Goal: Information Seeking & Learning: Learn about a topic

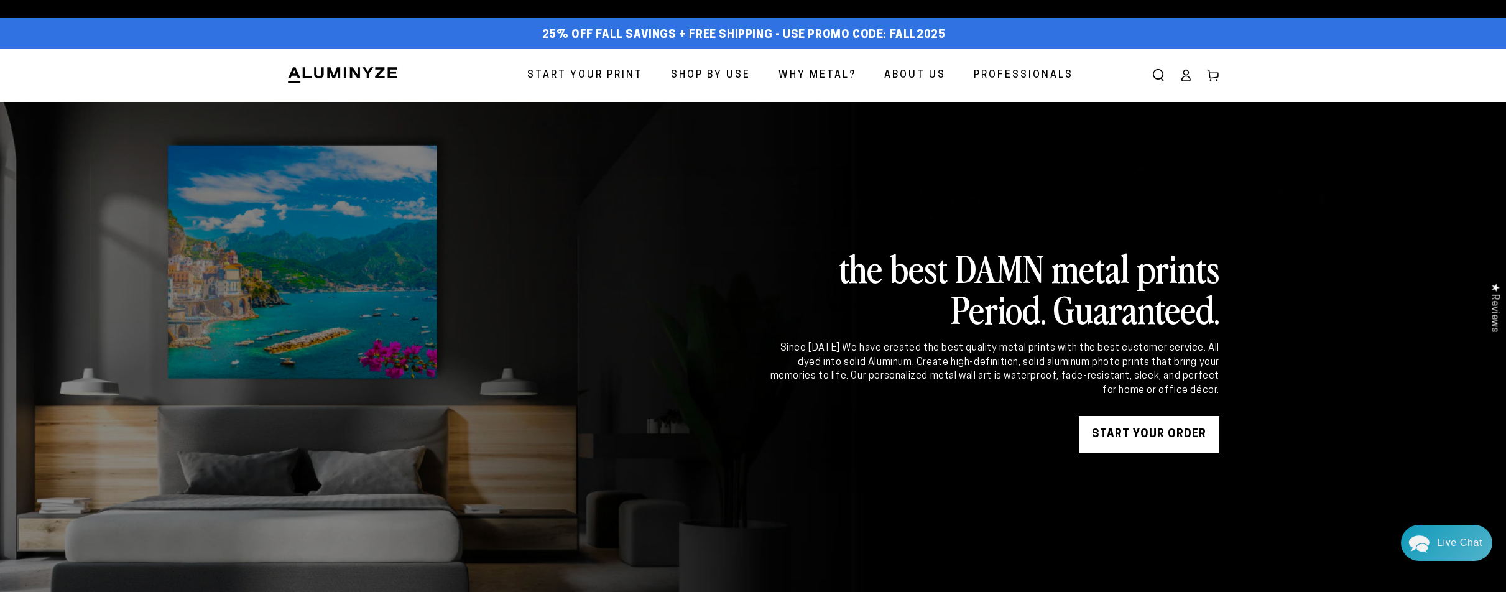
click at [591, 78] on span "Start Your Print" at bounding box center [585, 76] width 116 height 18
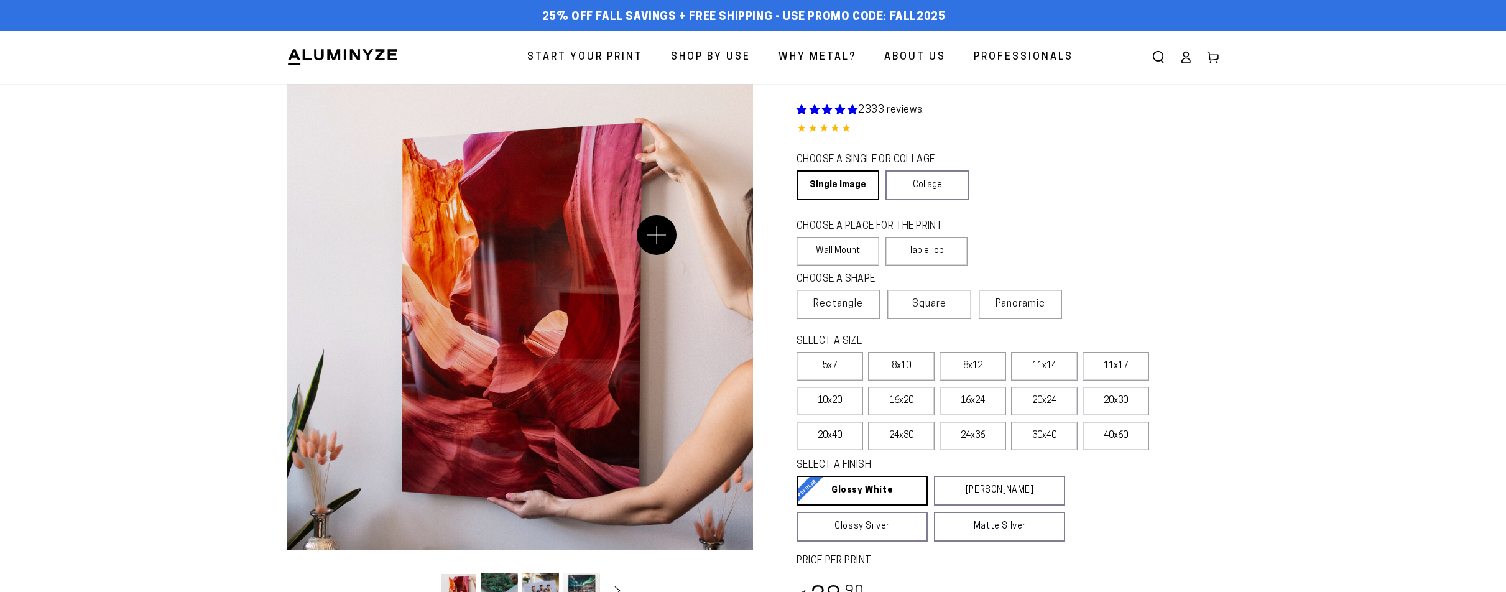
select select "**********"
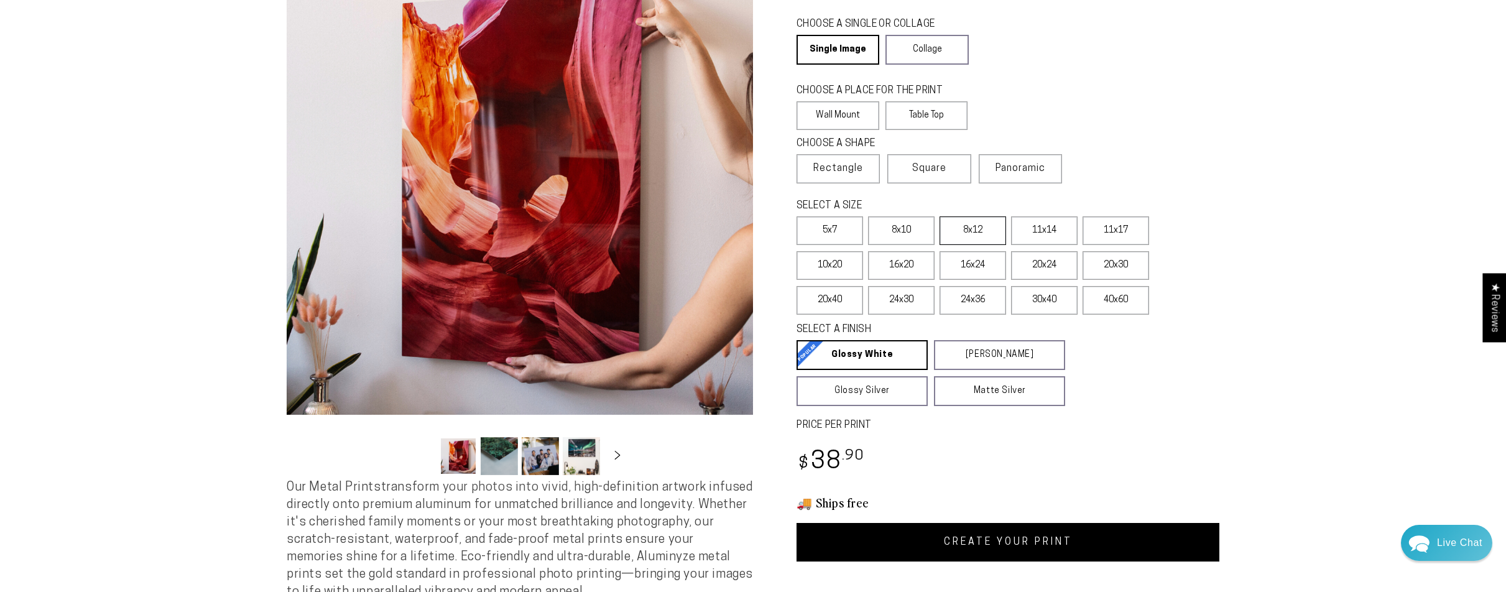
click at [977, 238] on label "8x12" at bounding box center [973, 230] width 67 height 29
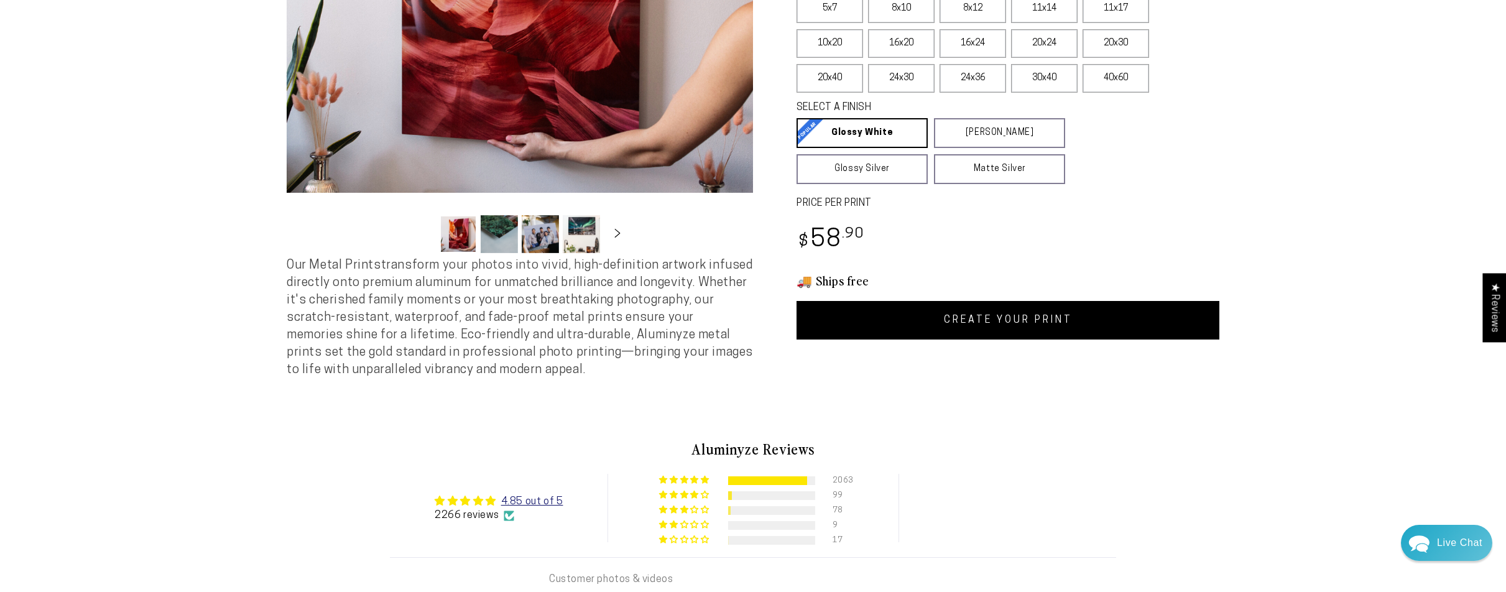
scroll to position [369, 0]
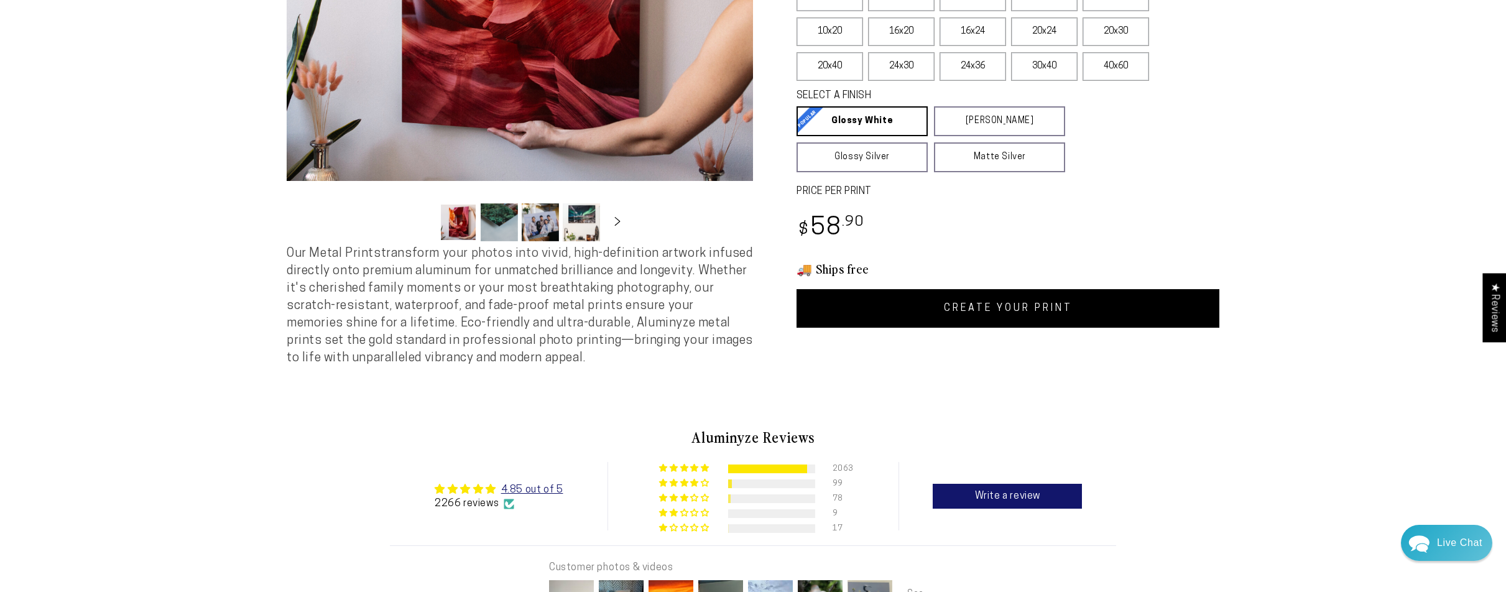
click at [1062, 312] on link "CREATE YOUR PRINT" at bounding box center [1008, 308] width 423 height 39
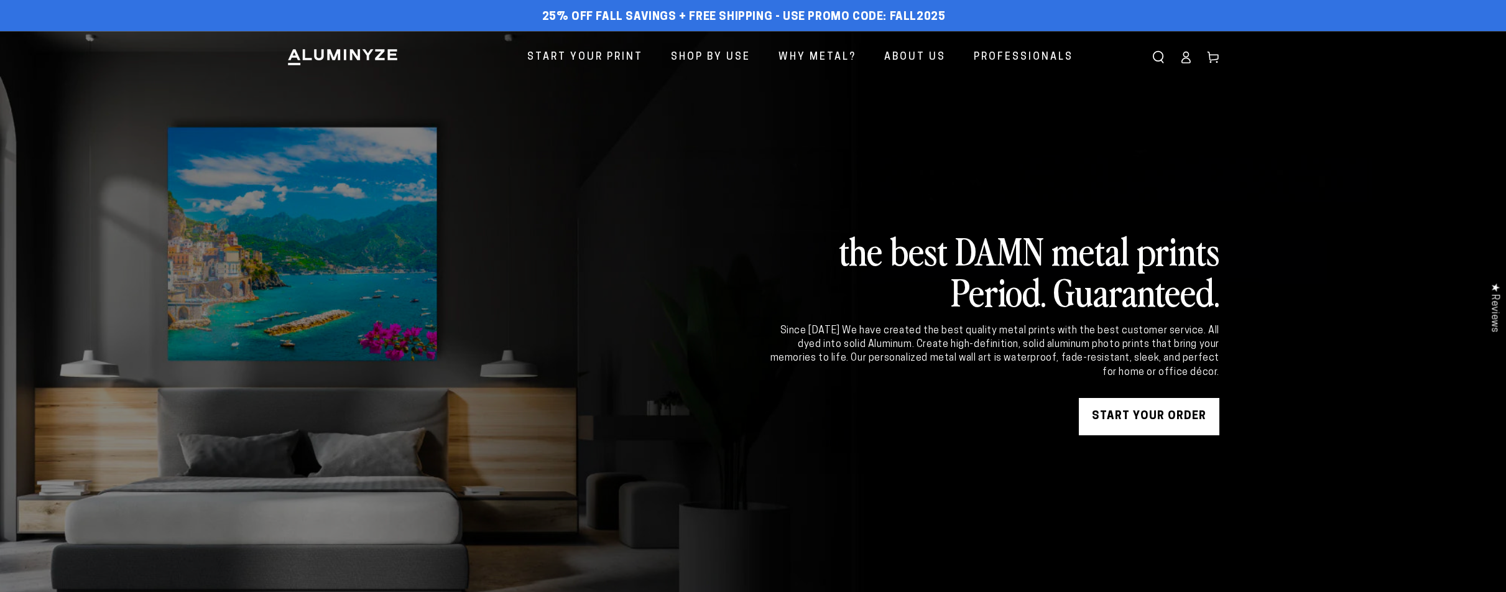
click at [1181, 63] on link "Log in" at bounding box center [1185, 57] width 27 height 27
click at [1185, 57] on ellipse at bounding box center [1186, 54] width 5 height 5
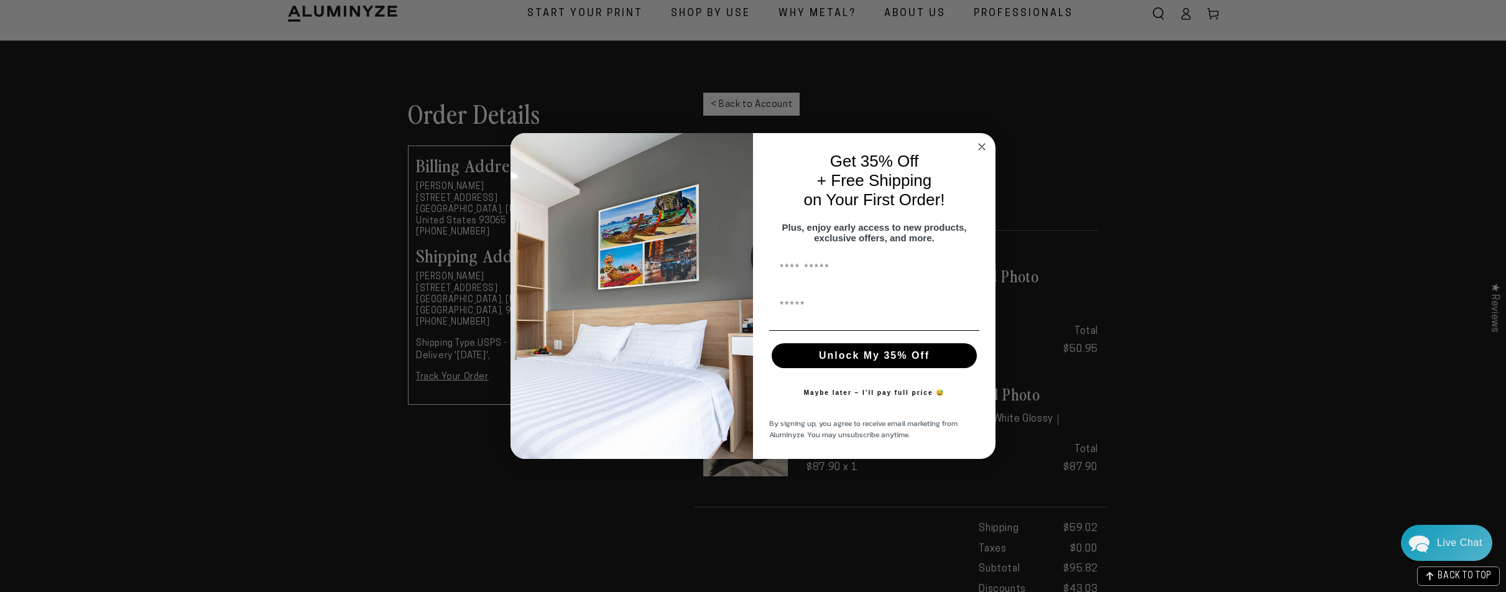
click at [982, 142] on circle "Close dialog" at bounding box center [982, 147] width 14 height 14
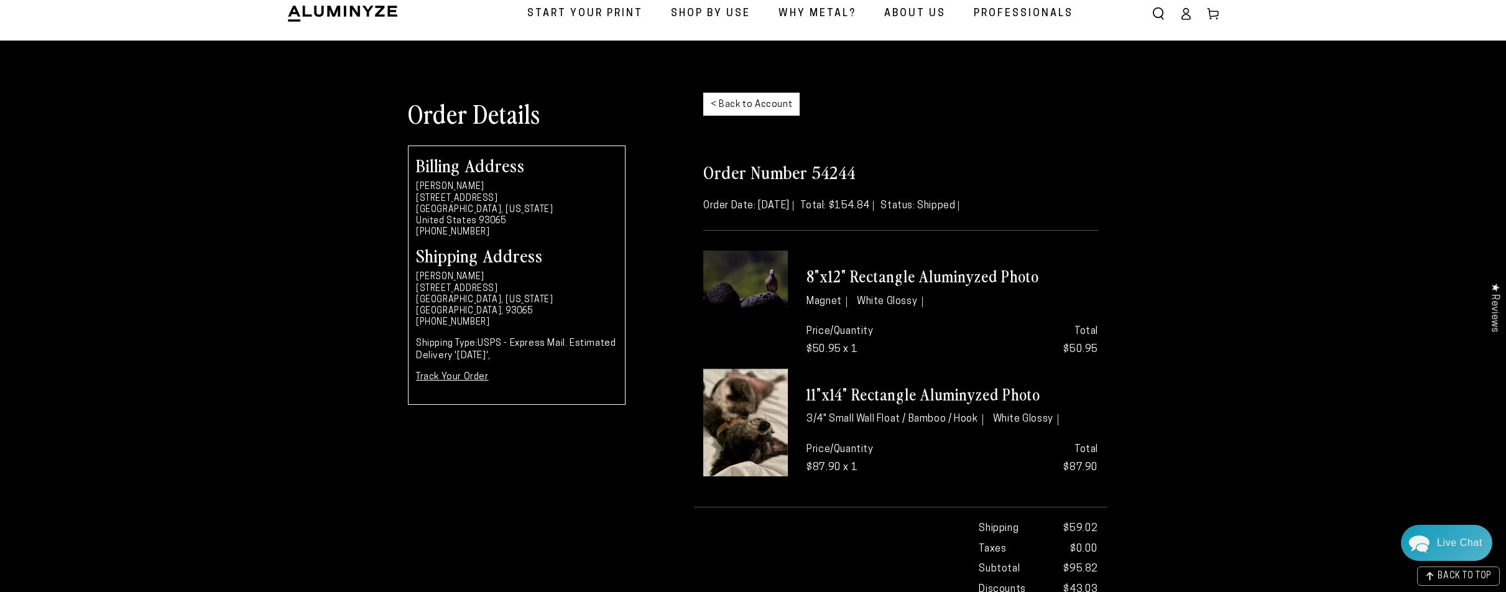
click at [881, 402] on h3 "11"x14" Rectangle Aluminyzed Photo" at bounding box center [953, 394] width 292 height 21
click at [768, 420] on img at bounding box center [745, 423] width 85 height 108
click at [917, 401] on h3 "11"x14" Rectangle Aluminyzed Photo" at bounding box center [953, 394] width 292 height 21
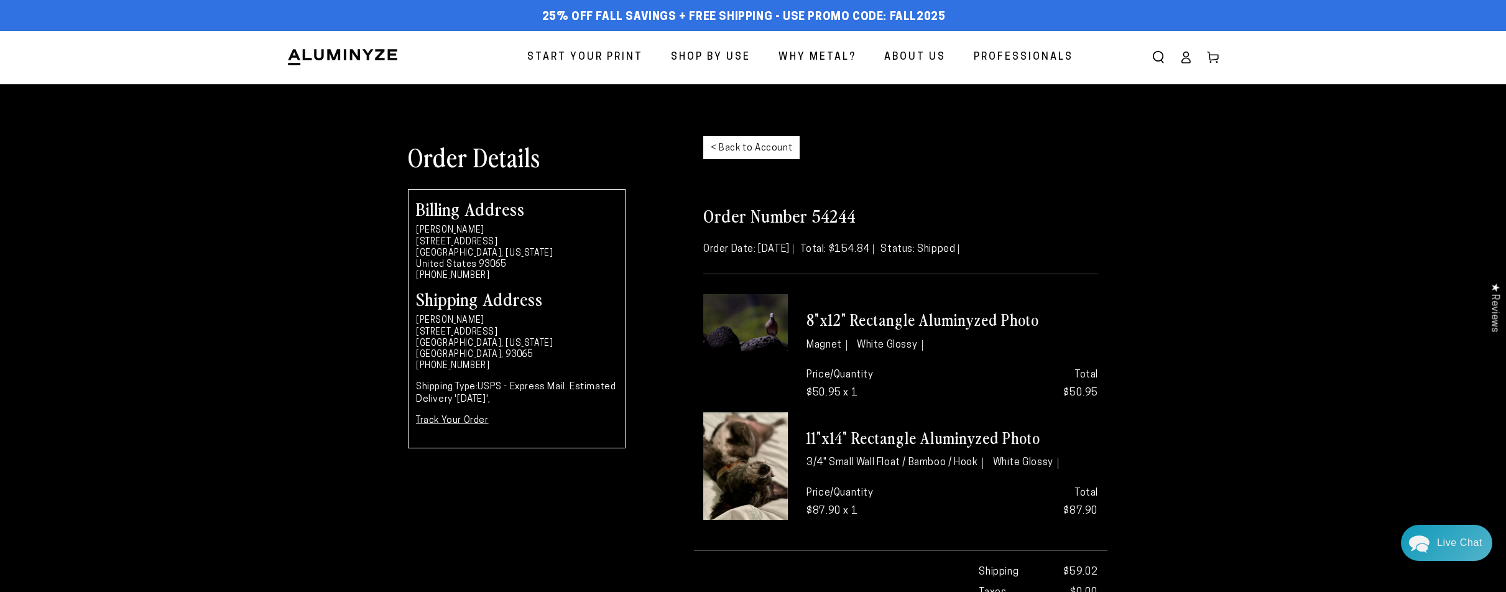
click at [755, 148] on link "< Back to Account" at bounding box center [751, 147] width 96 height 23
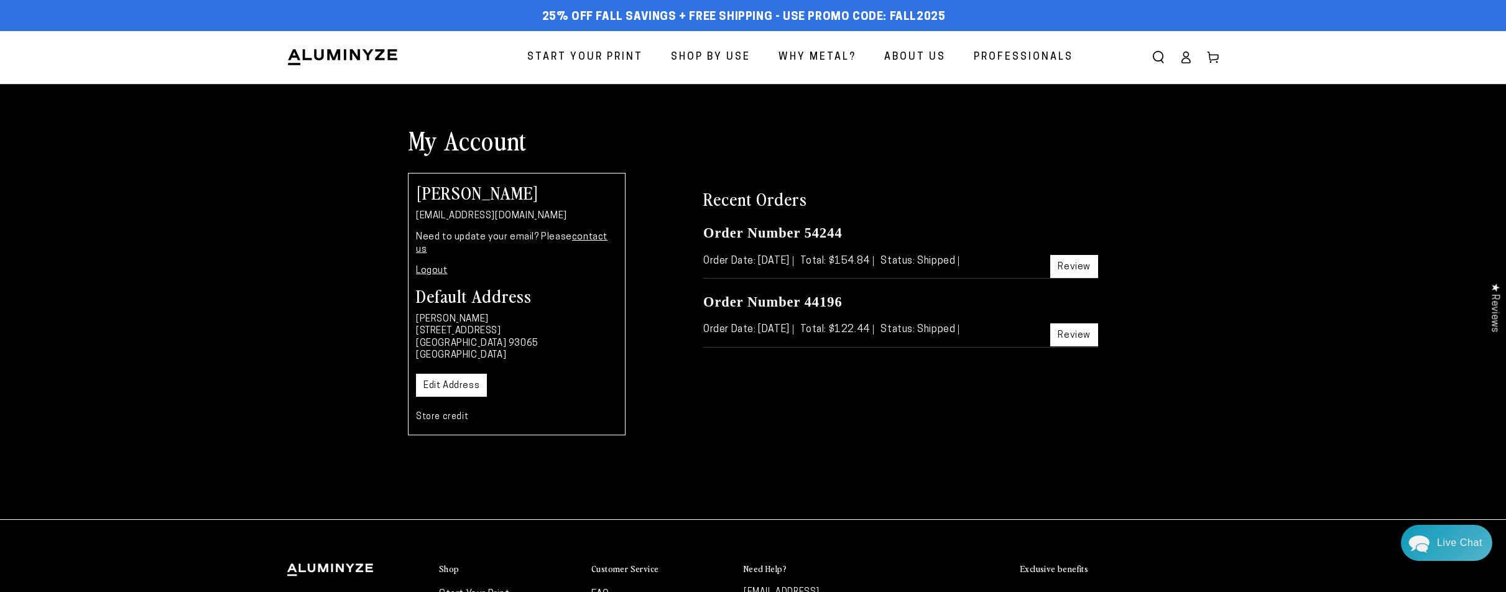
click at [323, 55] on img at bounding box center [343, 57] width 112 height 19
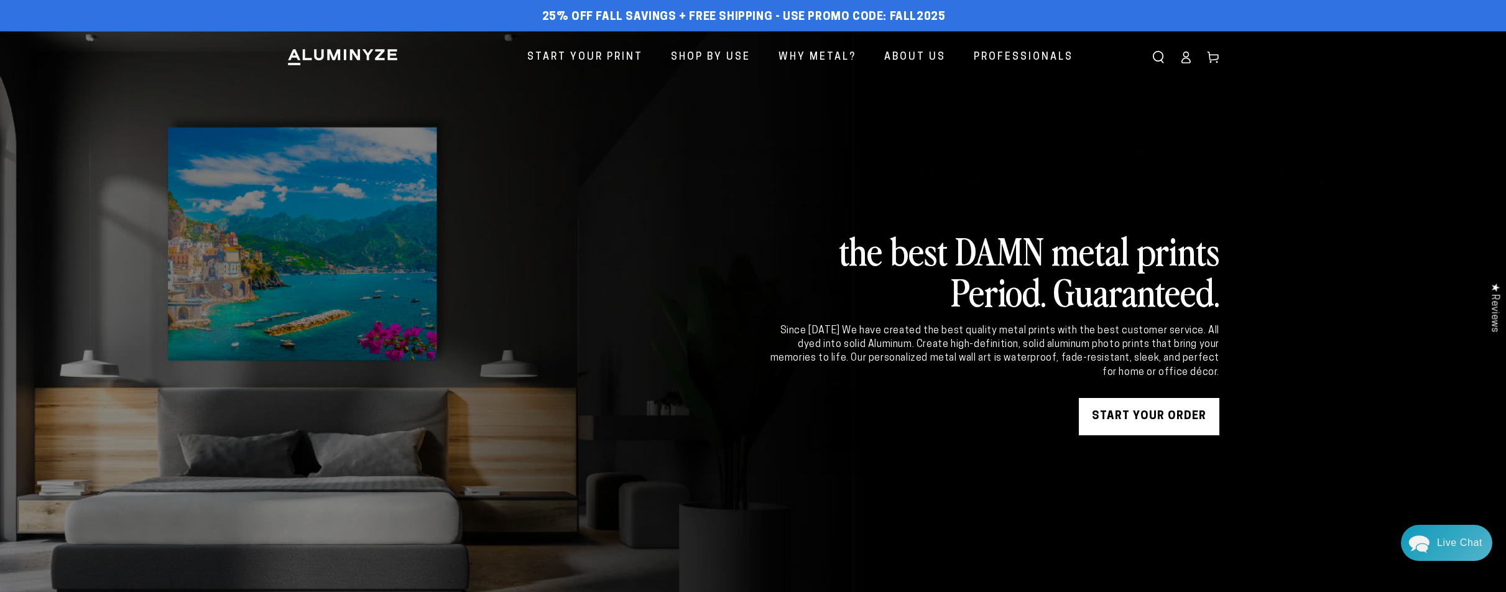
click at [680, 125] on link at bounding box center [753, 332] width 1506 height 603
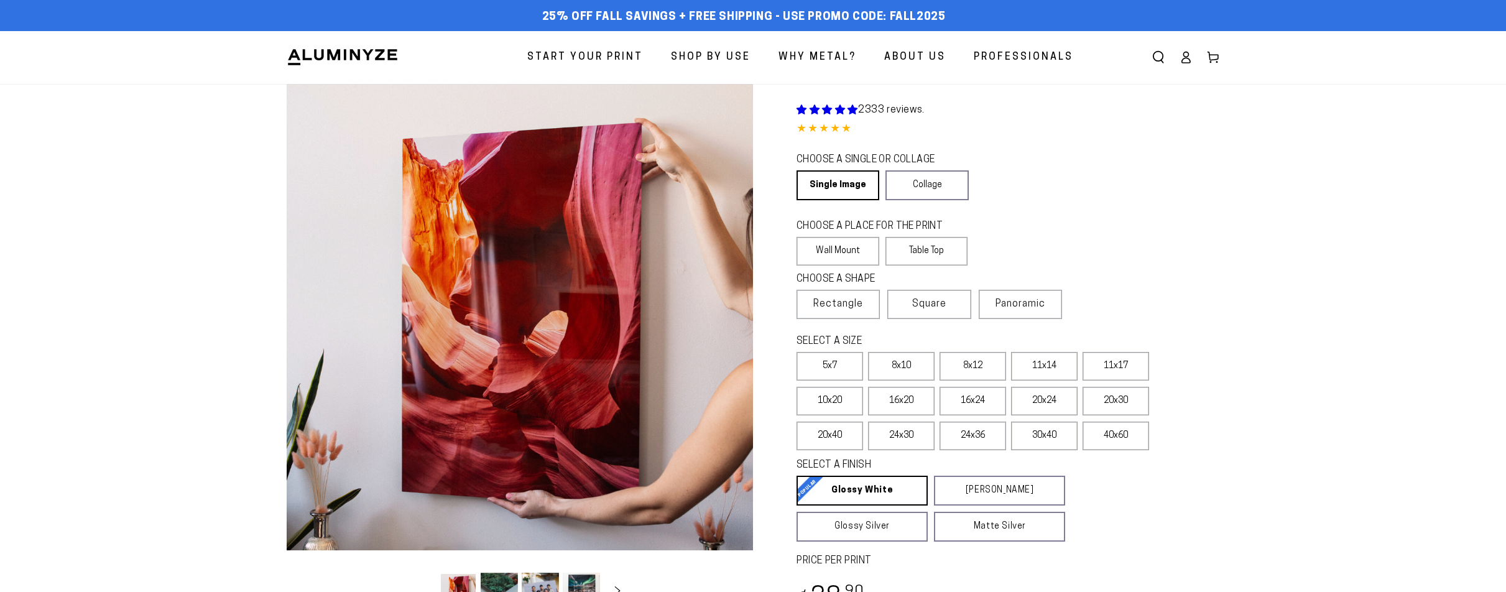
select select "**********"
click at [1034, 60] on span "Professionals" at bounding box center [1024, 58] width 100 height 18
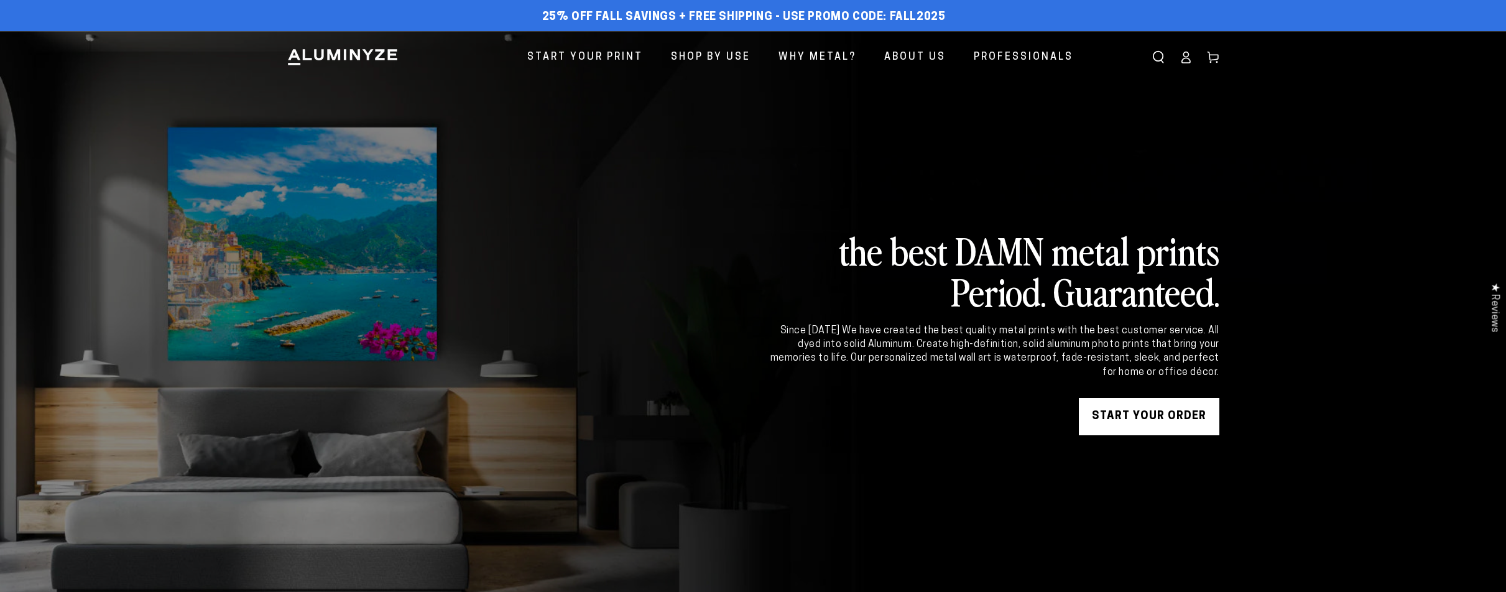
click at [1180, 58] on icon at bounding box center [1186, 57] width 12 height 12
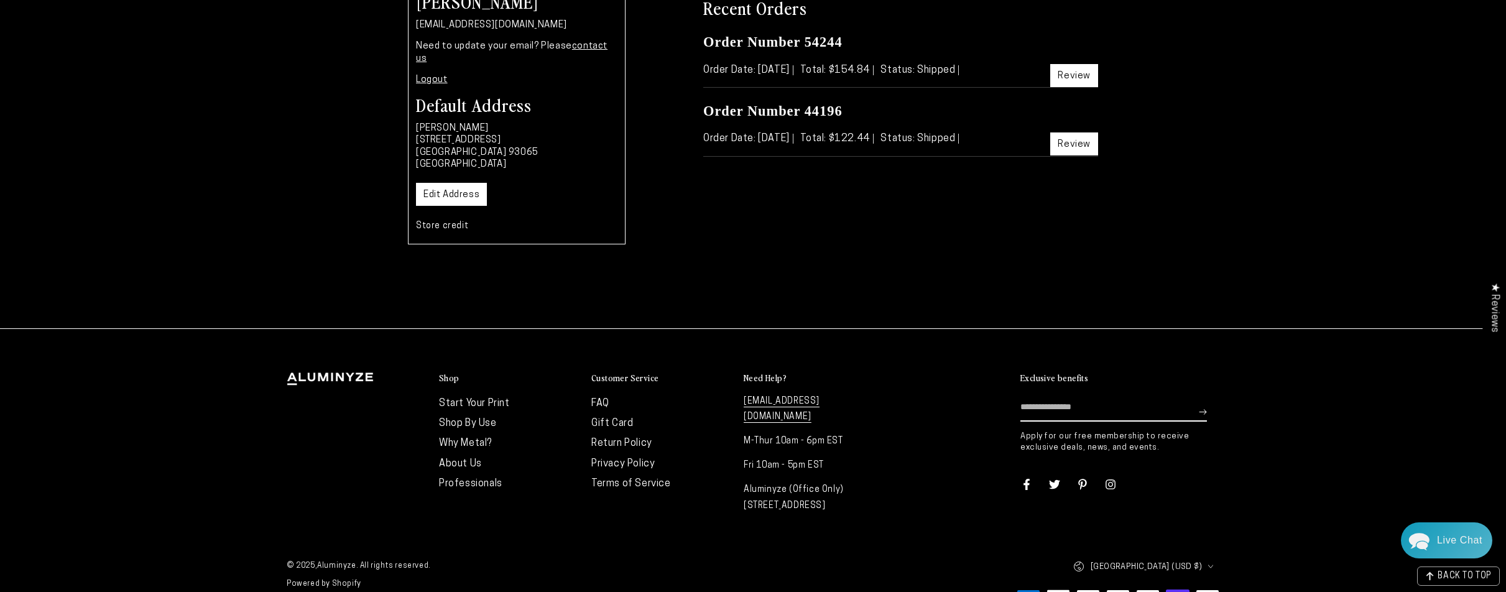
scroll to position [190, 0]
click at [1443, 542] on div "Live Chat" at bounding box center [1459, 540] width 45 height 36
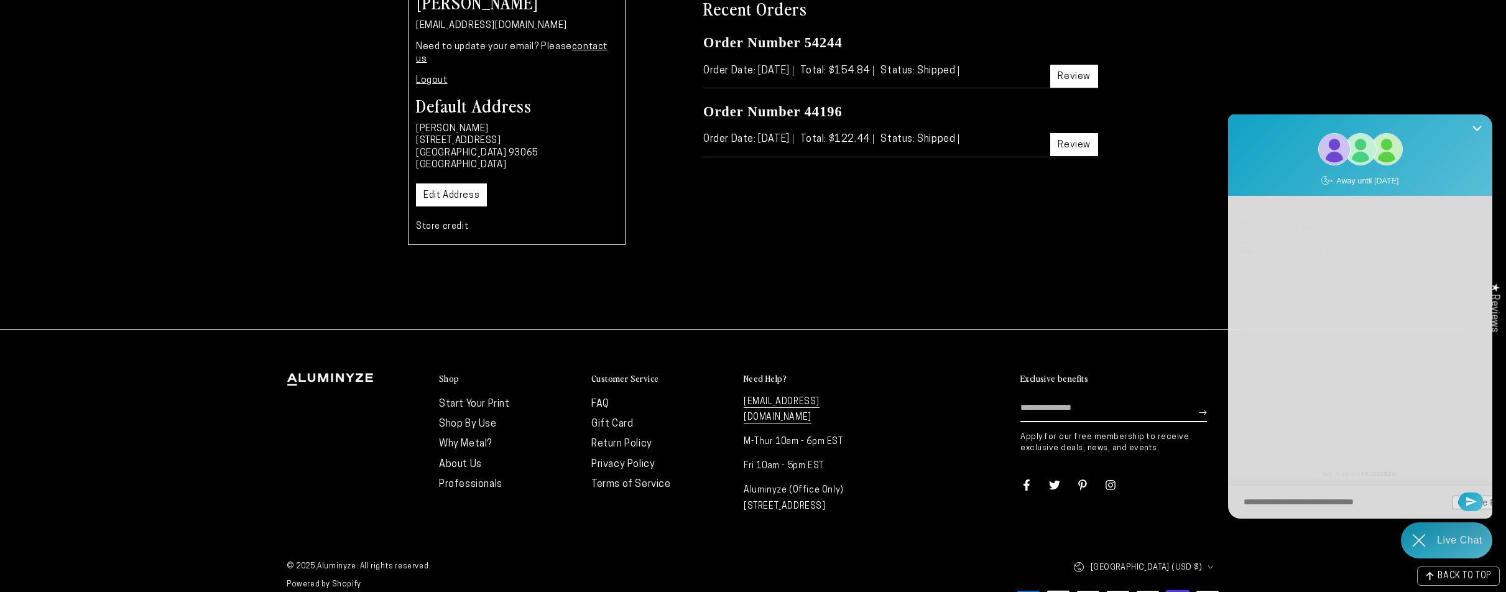
scroll to position [0, 0]
click at [1475, 123] on button "Close Shoutbox" at bounding box center [1477, 128] width 24 height 30
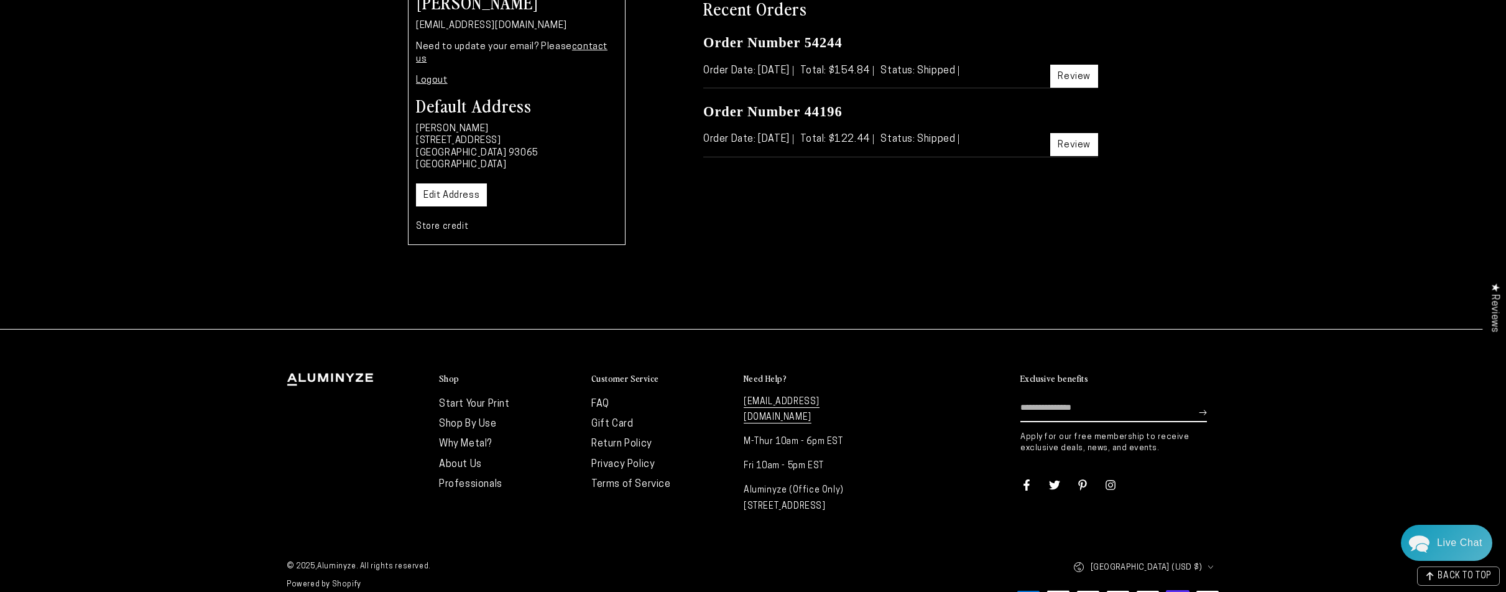
click at [764, 288] on div "My Account Daniel Rice d_rice@pacbell.net Need to update your email? Please con…" at bounding box center [753, 278] width 1506 height 690
click at [600, 399] on link "FAQ" at bounding box center [600, 404] width 18 height 10
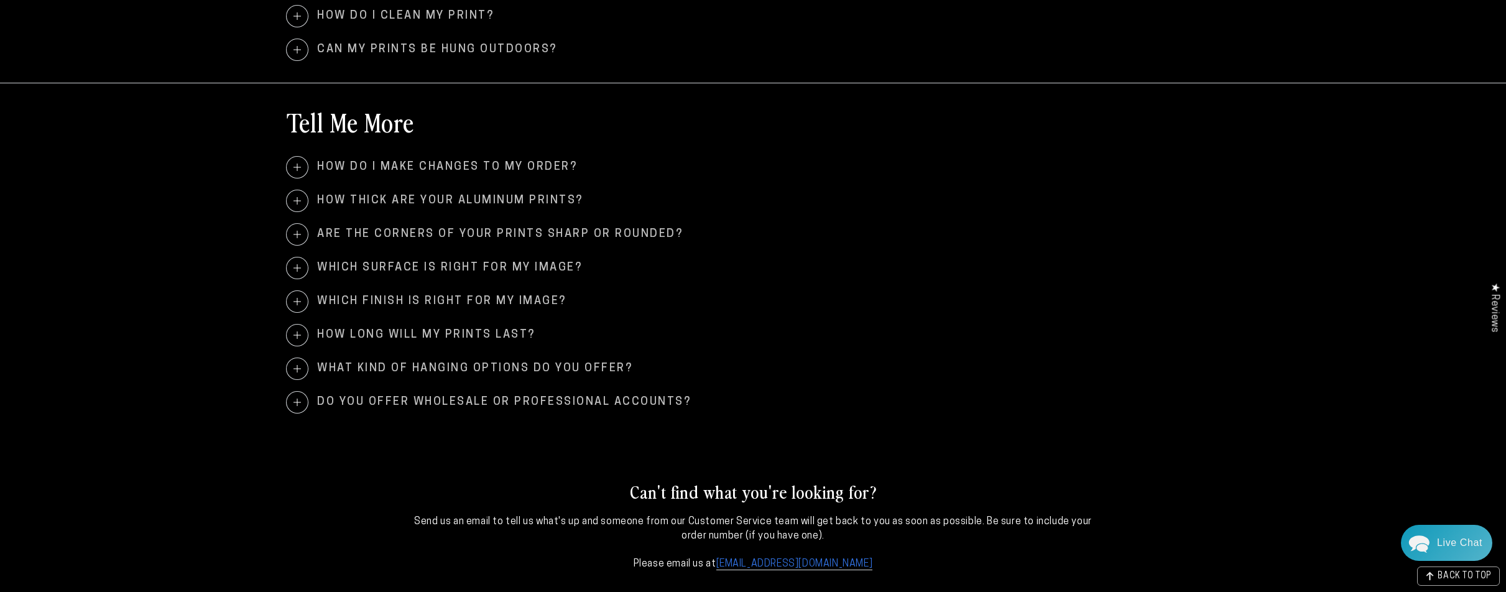
scroll to position [1385, 0]
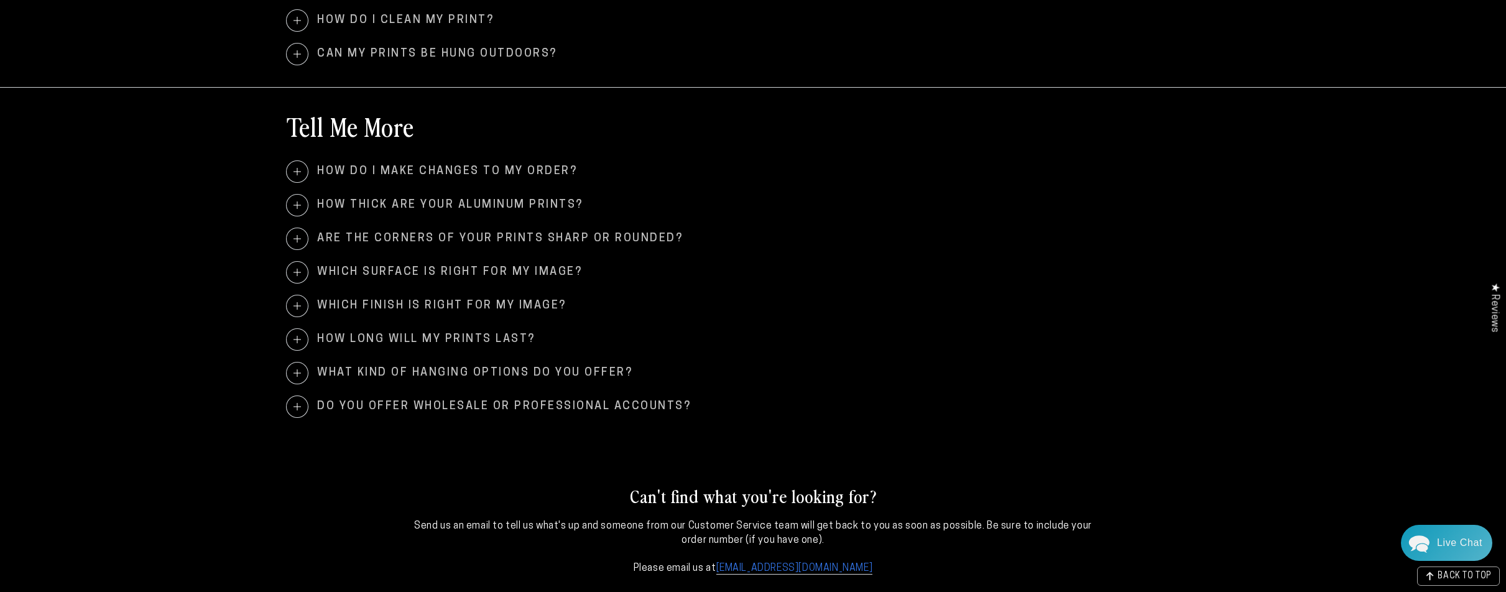
click at [310, 53] on span "Can my prints be hung outdoors?" at bounding box center [753, 54] width 933 height 21
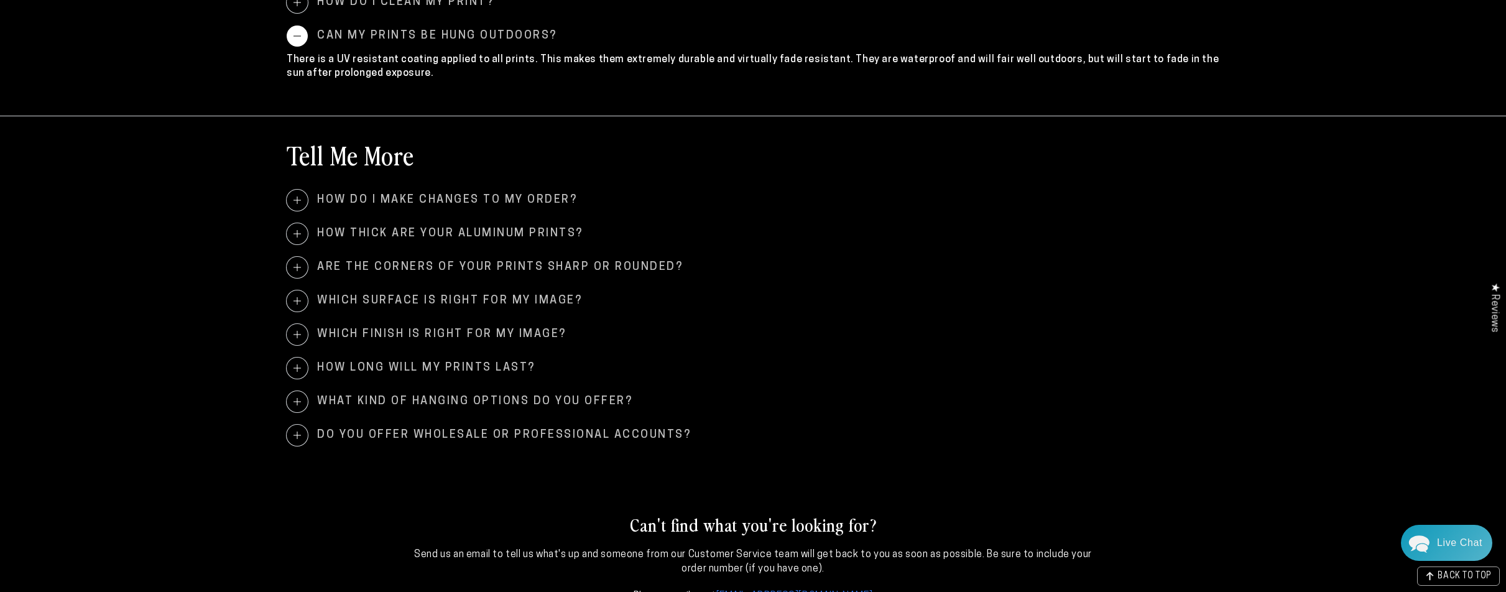
scroll to position [1421, 0]
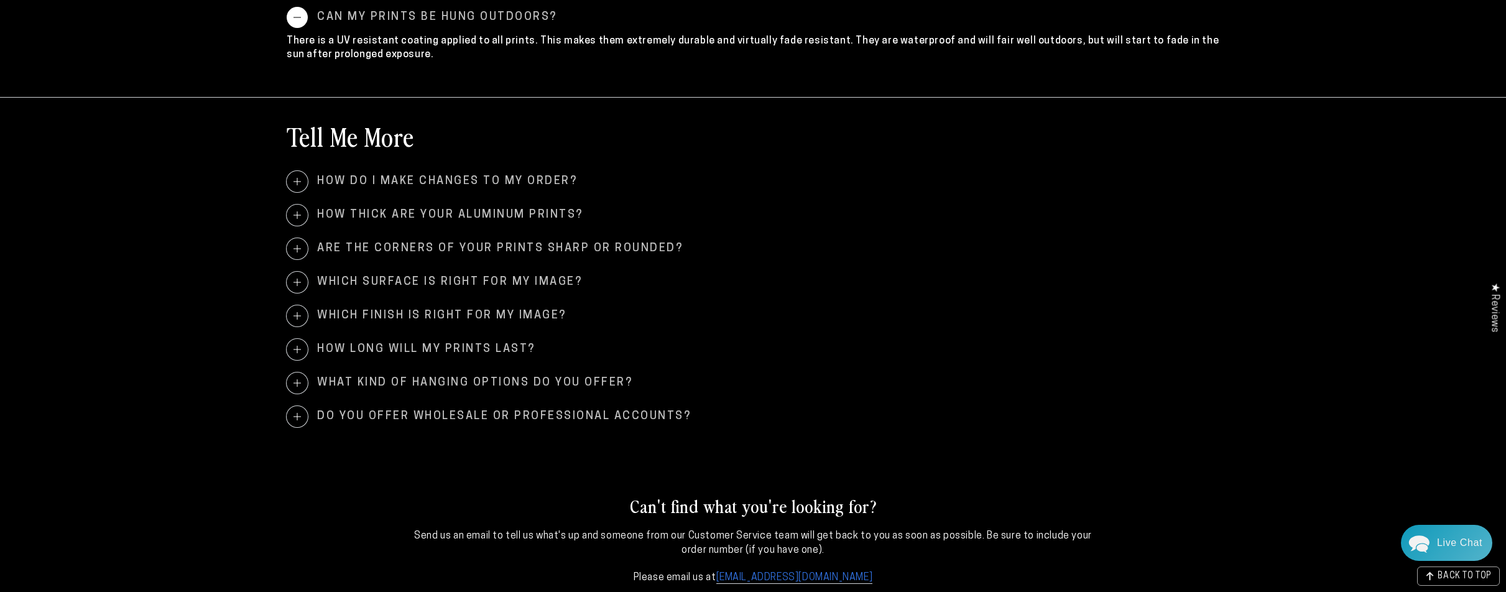
click at [295, 383] on span at bounding box center [297, 383] width 21 height 21
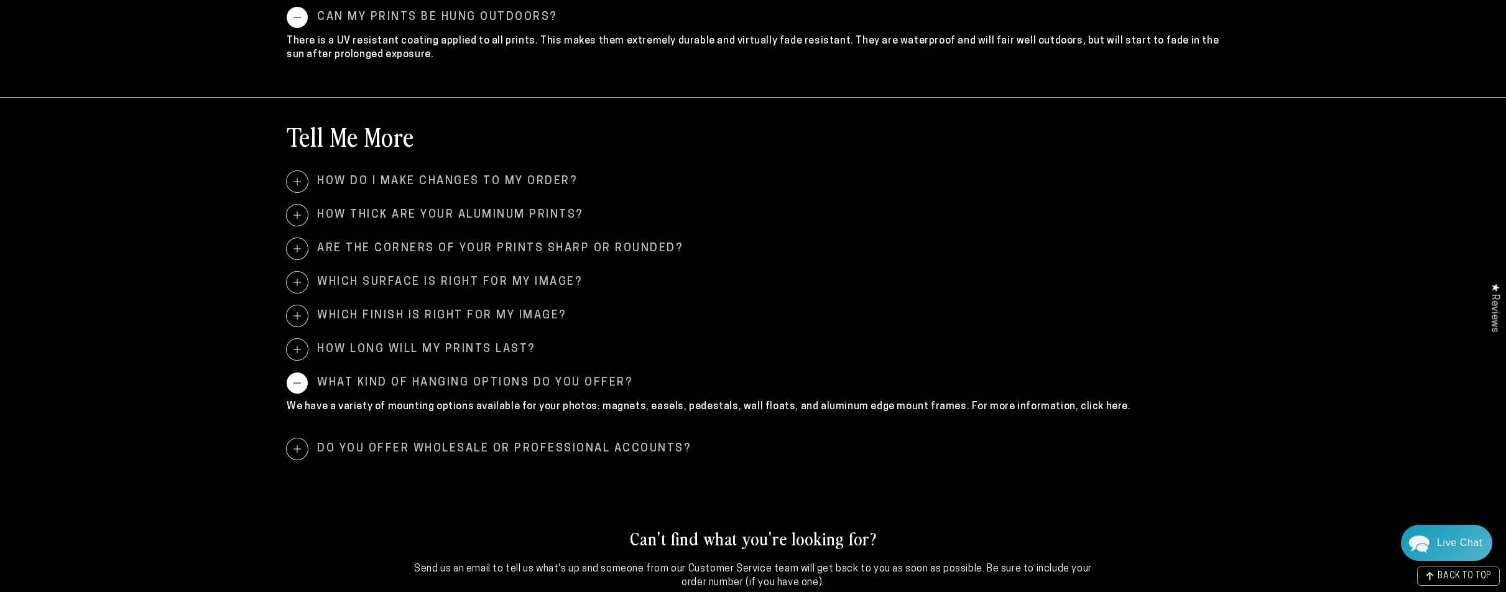
click at [1065, 404] on p "We have a variety of mounting options available for your photos: magnets, easel…" at bounding box center [753, 407] width 933 height 14
click at [990, 409] on p "We have a variety of mounting options available for your photos: magnets, easel…" at bounding box center [753, 407] width 933 height 14
click at [1071, 404] on p "We have a variety of mounting options available for your photos: magnets, easel…" at bounding box center [753, 407] width 933 height 14
click at [1089, 404] on p "We have a variety of mounting options available for your photos: magnets, easel…" at bounding box center [753, 407] width 933 height 14
click at [1098, 404] on p "We have a variety of mounting options available for your photos: magnets, easel…" at bounding box center [753, 407] width 933 height 14
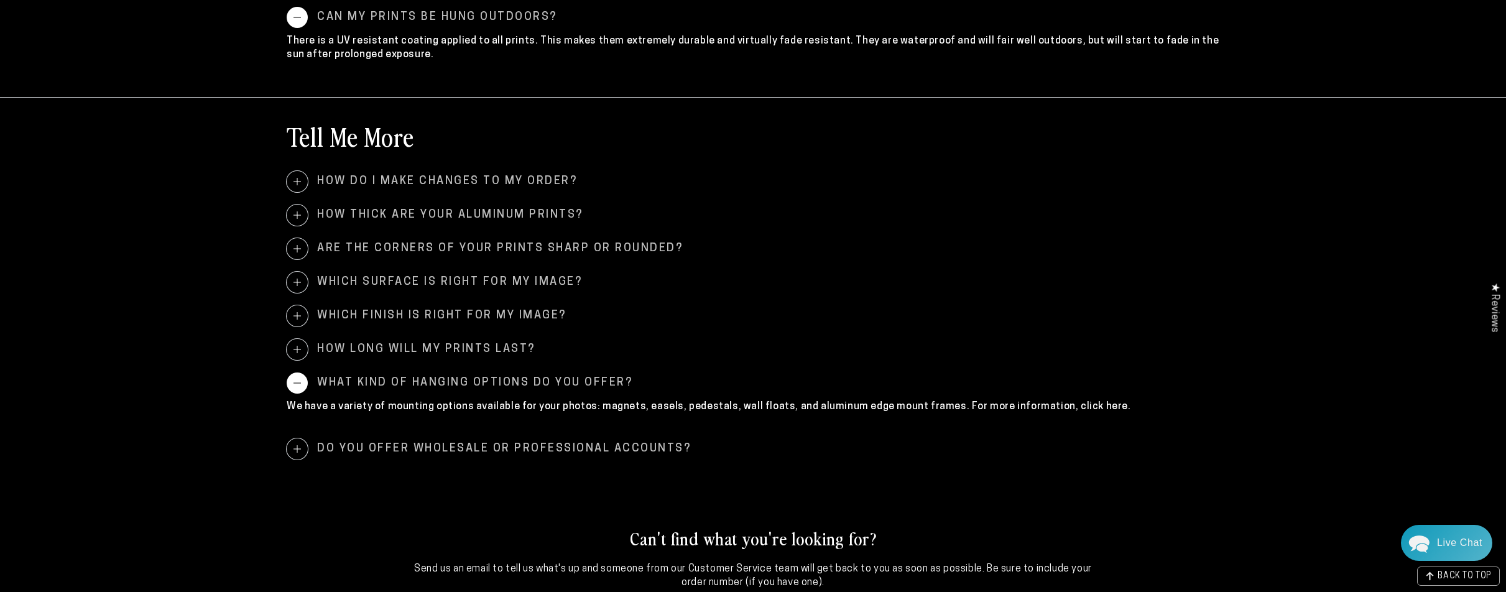
click at [644, 409] on p "We have a variety of mounting options available for your photos: magnets, easel…" at bounding box center [753, 407] width 933 height 14
click at [435, 449] on span "Do you offer wholesale or professional accounts?" at bounding box center [753, 448] width 933 height 21
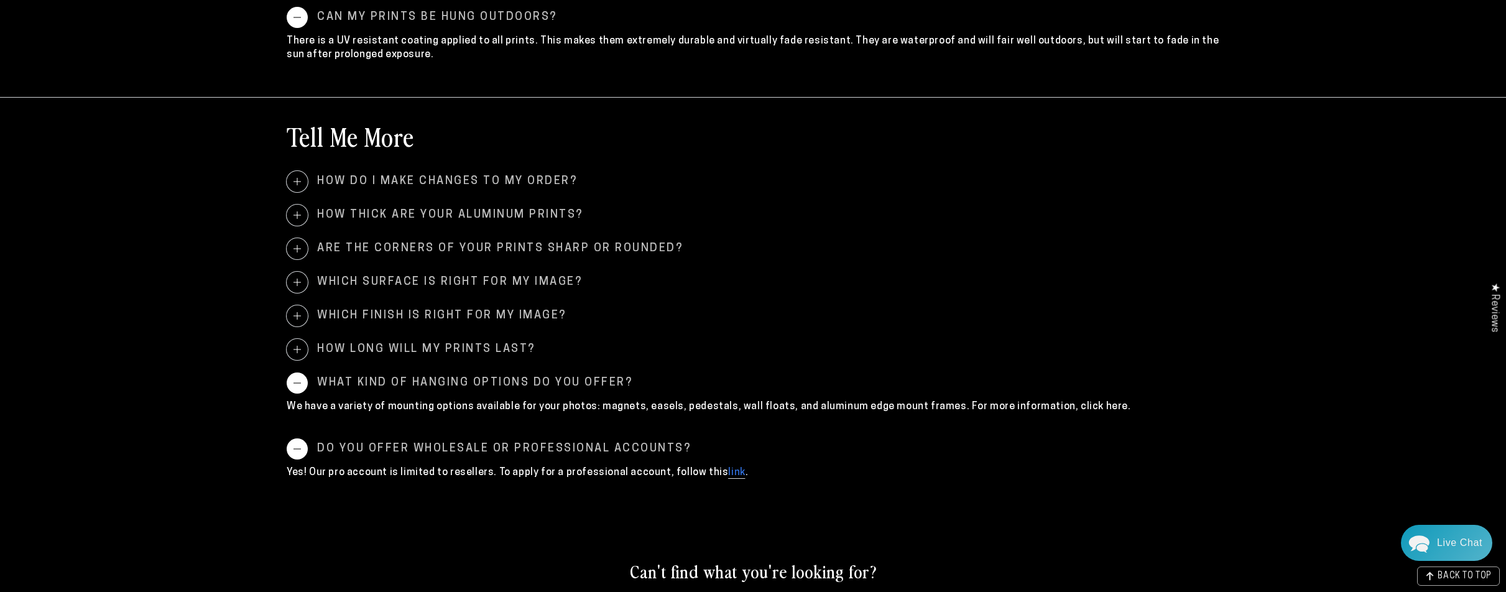
click at [295, 384] on span at bounding box center [297, 383] width 21 height 21
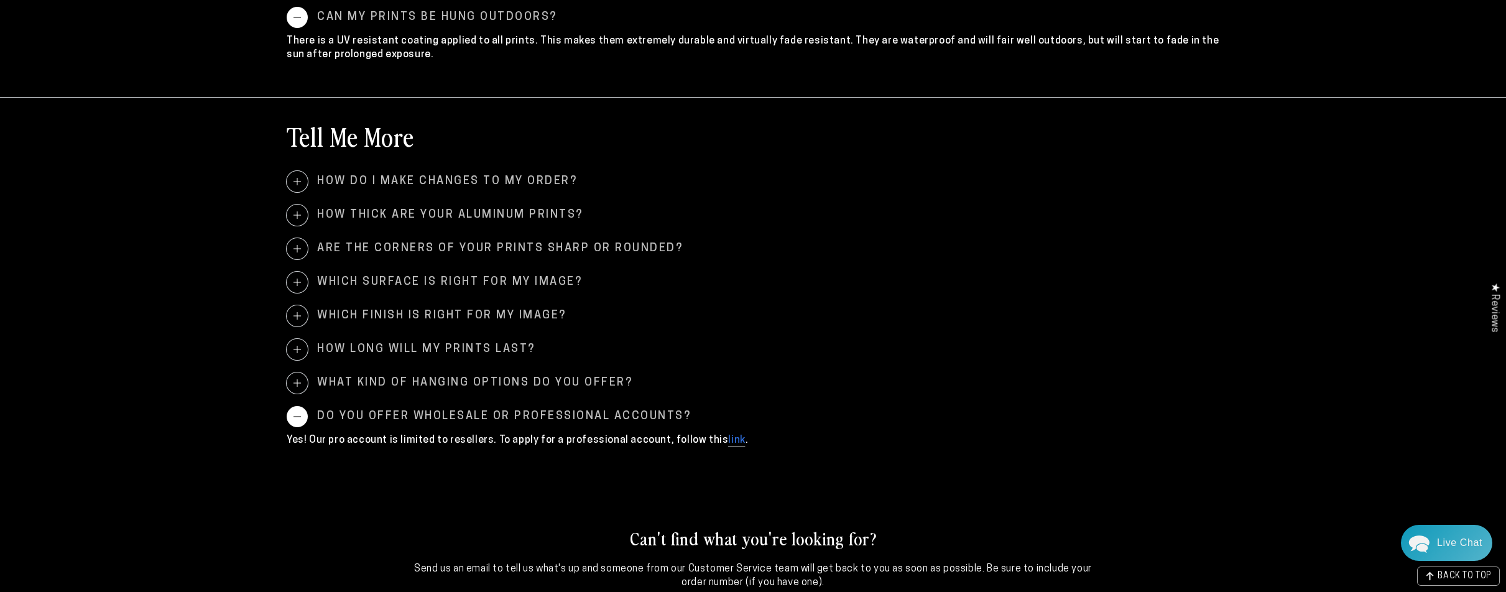
click at [302, 425] on span "Do you offer wholesale or professional accounts?" at bounding box center [753, 416] width 933 height 21
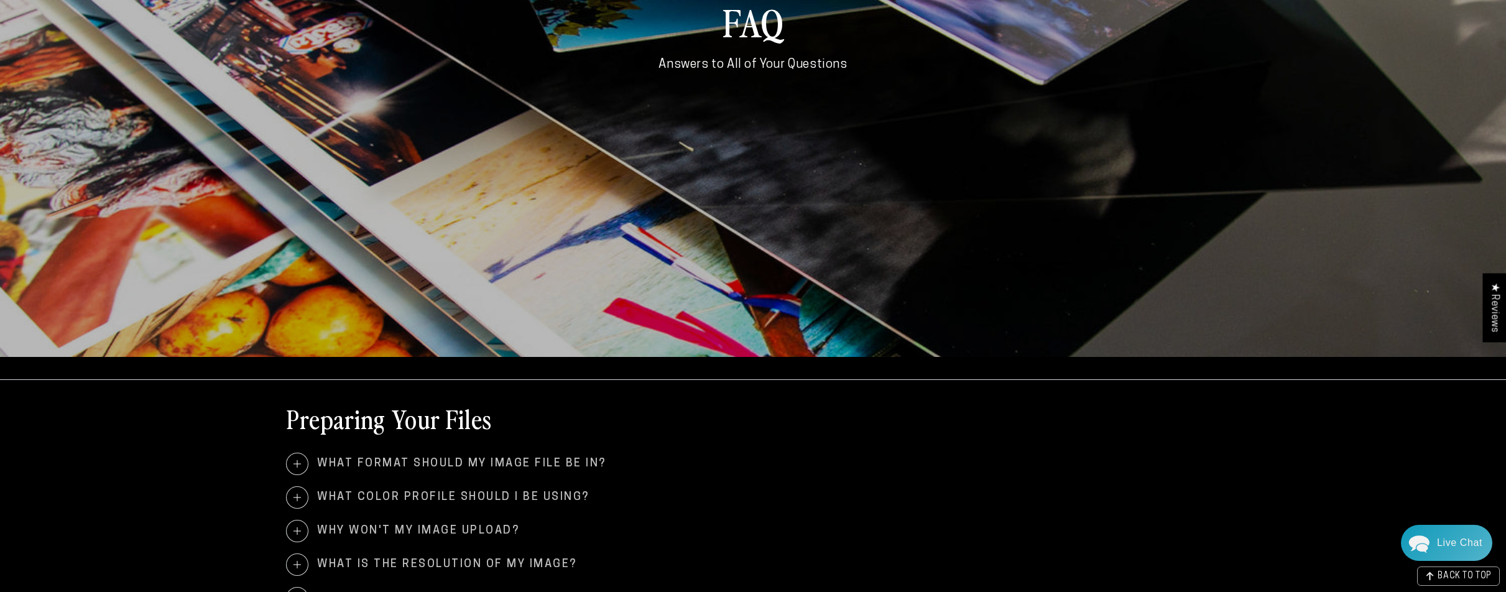
scroll to position [335, 0]
